Goal: Find specific page/section: Find specific page/section

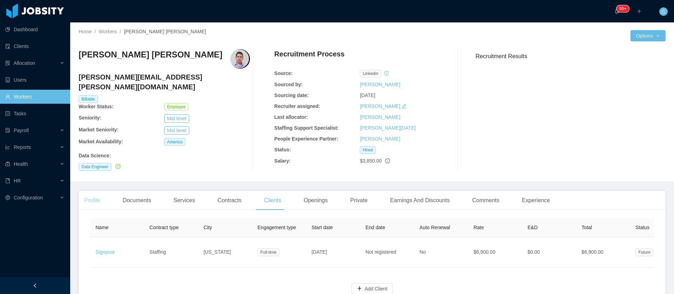
click at [92, 191] on div "Profile" at bounding box center [92, 201] width 27 height 20
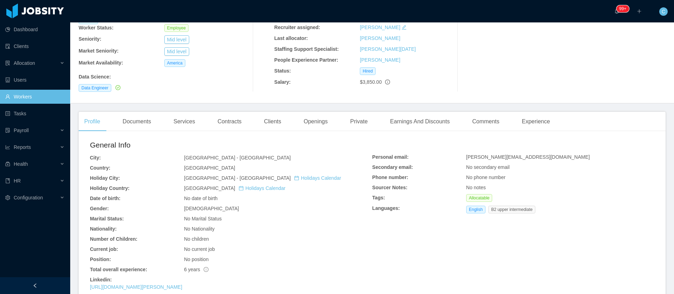
scroll to position [210, 0]
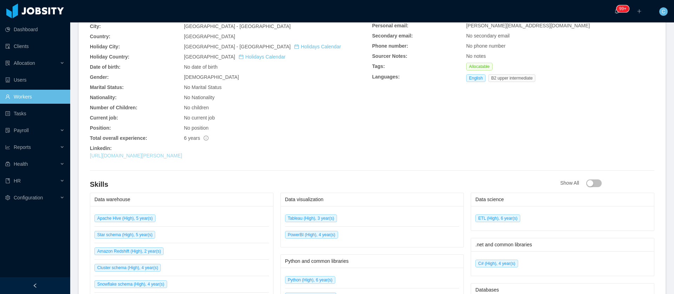
click at [175, 153] on link "[URL][DOMAIN_NAME][PERSON_NAME]" at bounding box center [136, 156] width 92 height 6
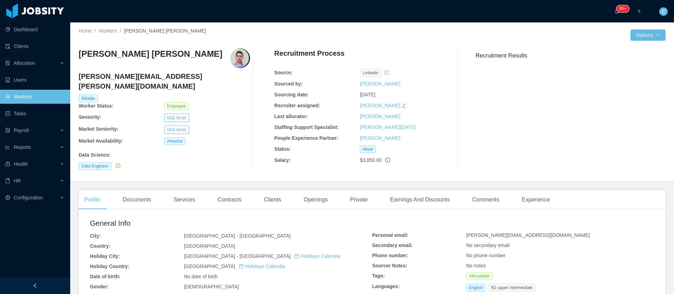
scroll to position [0, 0]
click at [229, 191] on div "Contracts" at bounding box center [229, 201] width 35 height 20
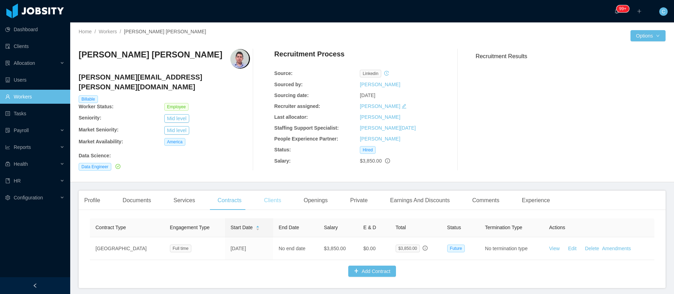
click at [271, 197] on div "Clients" at bounding box center [272, 201] width 28 height 20
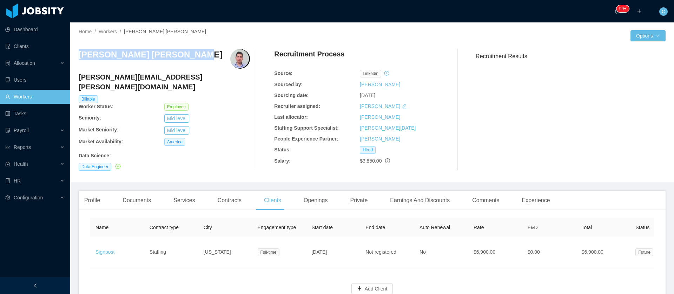
drag, startPoint x: 178, startPoint y: 60, endPoint x: 79, endPoint y: 54, distance: 99.8
click at [79, 54] on h3 "[PERSON_NAME] [PERSON_NAME]" at bounding box center [150, 54] width 143 height 11
copy h3 "[PERSON_NAME] [PERSON_NAME]"
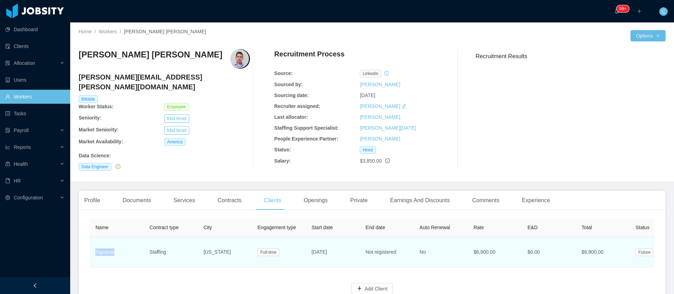
drag, startPoint x: 127, startPoint y: 248, endPoint x: 92, endPoint y: 247, distance: 35.1
click at [92, 247] on td "Signpost" at bounding box center [117, 252] width 54 height 30
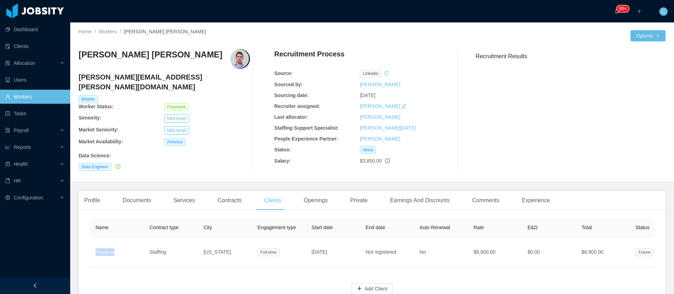
copy link "Signpost"
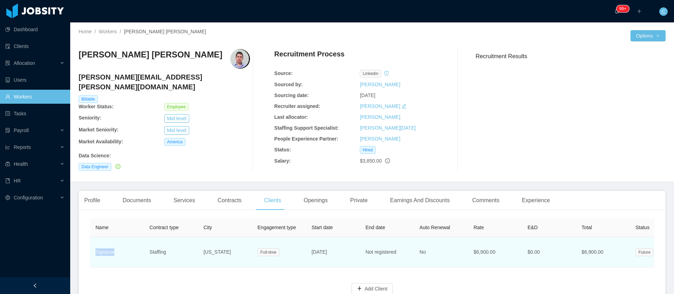
drag, startPoint x: 123, startPoint y: 249, endPoint x: 91, endPoint y: 249, distance: 33.0
click at [91, 249] on td "Signpost" at bounding box center [117, 252] width 54 height 30
drag, startPoint x: 125, startPoint y: 249, endPoint x: 95, endPoint y: 253, distance: 30.0
click at [95, 253] on td "Signpost" at bounding box center [117, 252] width 54 height 30
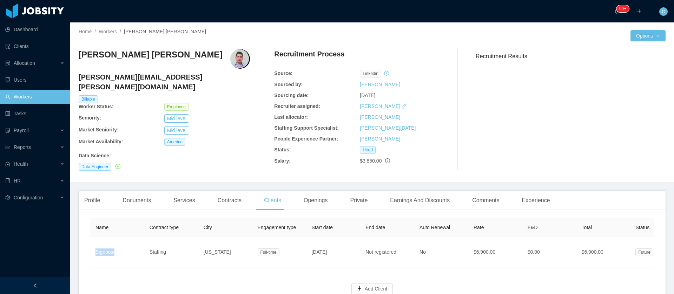
copy link "Signpost"
